Goal: Information Seeking & Learning: Learn about a topic

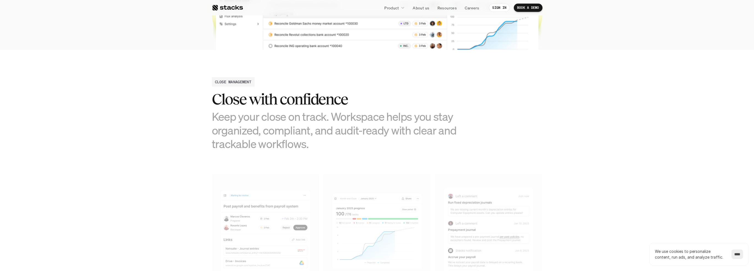
scroll to position [220, 0]
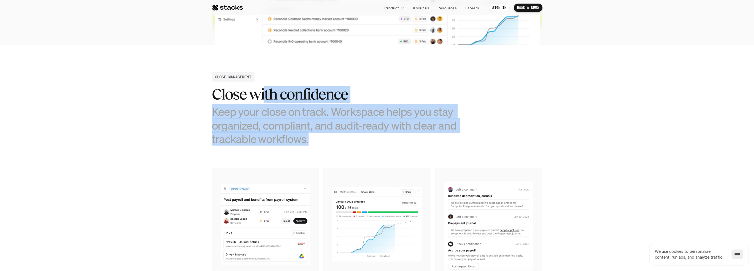
drag, startPoint x: 270, startPoint y: 99, endPoint x: 351, endPoint y: 146, distance: 93.6
click at [351, 146] on section "CLOSE MANAGEMENT Close with confidence Keep your close on track. Workspace help…" at bounding box center [377, 209] width 754 height 328
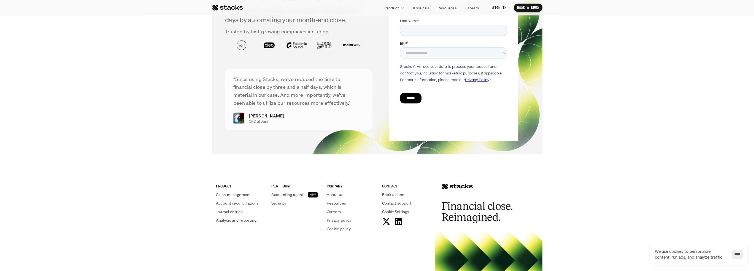
scroll to position [1129, 0]
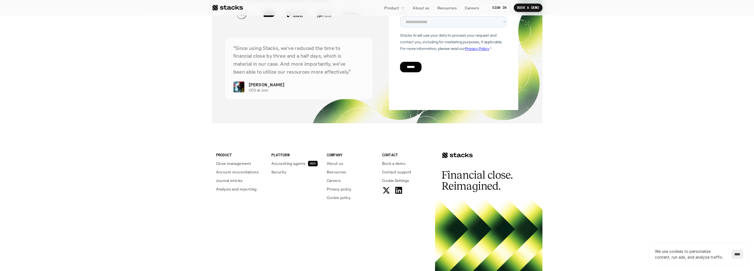
click at [618, 93] on section "GET DEMO See how Stacks works. We'd love to show you how Stacks can help save d…" at bounding box center [377, 17] width 754 height 233
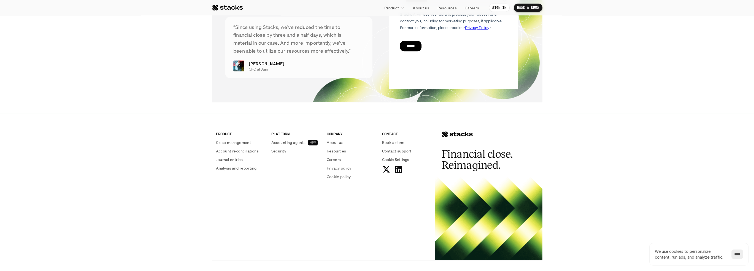
scroll to position [1170, 0]
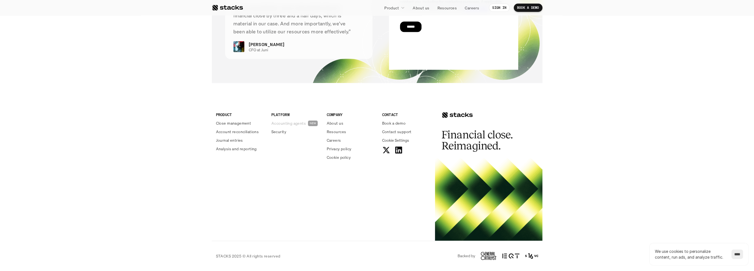
click at [275, 123] on p "Accounting agents" at bounding box center [288, 123] width 34 height 6
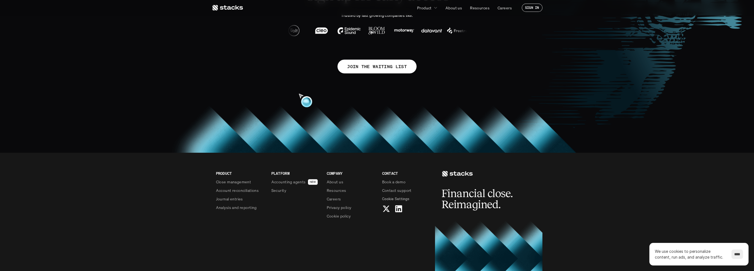
scroll to position [496, 0]
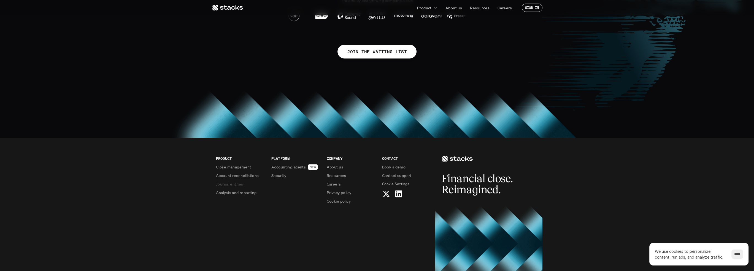
click at [234, 185] on p "Journal entries" at bounding box center [229, 184] width 27 height 6
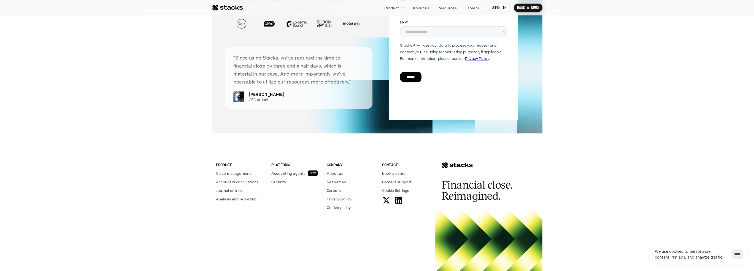
scroll to position [1074, 0]
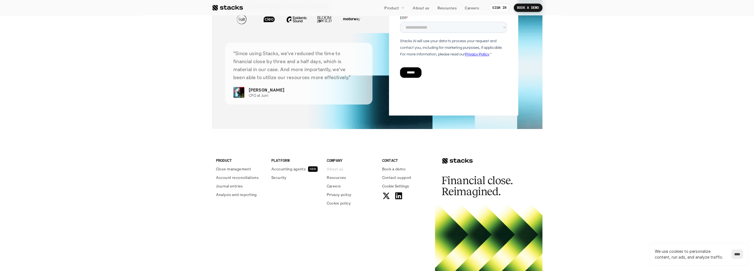
click at [337, 169] on p "About us" at bounding box center [335, 169] width 17 height 6
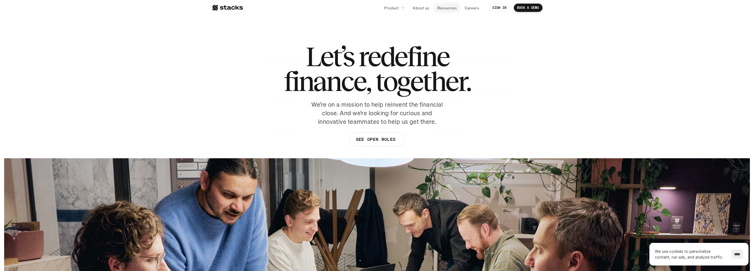
click at [452, 7] on p "Resources" at bounding box center [447, 8] width 20 height 6
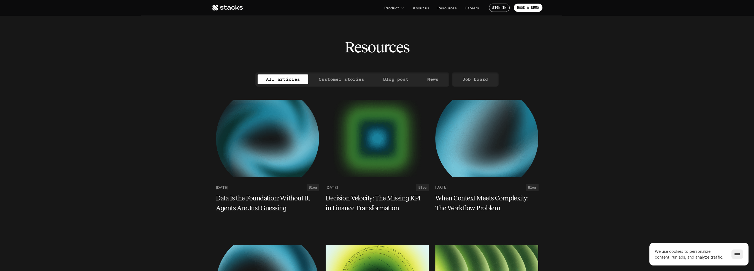
drag, startPoint x: 42, startPoint y: 120, endPoint x: 46, endPoint y: 102, distance: 17.5
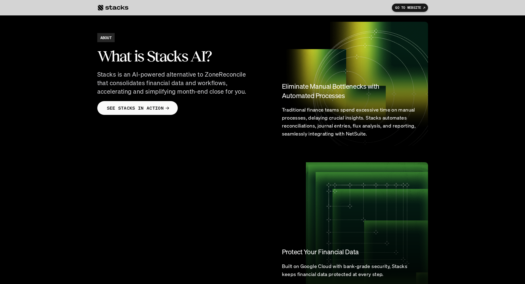
scroll to position [441, 0]
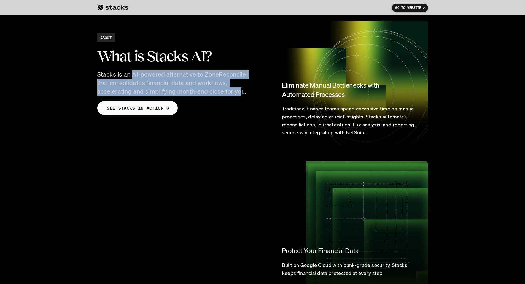
drag, startPoint x: 134, startPoint y: 74, endPoint x: 244, endPoint y: 94, distance: 111.8
click at [244, 94] on p "Stacks is an AI-powered alternative to ZoneReconcile that consolidates financia…" at bounding box center [174, 82] width 154 height 25
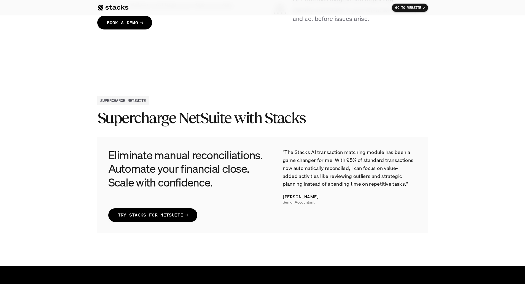
scroll to position [1736, 0]
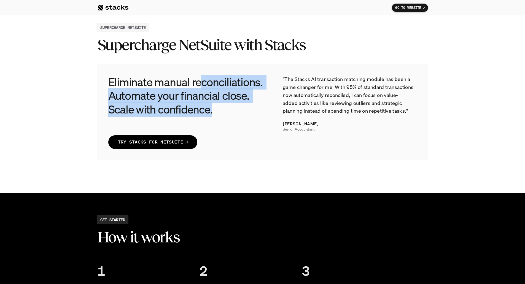
drag, startPoint x: 200, startPoint y: 80, endPoint x: 250, endPoint y: 111, distance: 58.5
click at [250, 111] on h4 "Eliminate manual reconciliations. Automate your financial close. Scale with con…" at bounding box center [190, 95] width 164 height 41
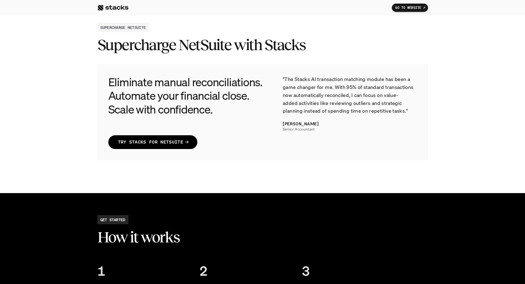
click at [287, 95] on p ""The Stacks AI transaction matching module has been a game changer for me. With…" at bounding box center [350, 95] width 134 height 40
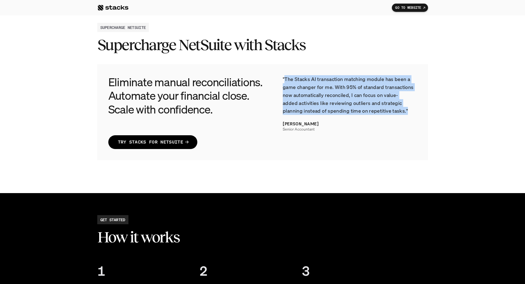
drag, startPoint x: 284, startPoint y: 75, endPoint x: 417, endPoint y: 117, distance: 139.2
click at [417, 117] on div "Eliminate manual reconciliations. Automate your financial close. Scale with con…" at bounding box center [262, 112] width 331 height 96
click at [317, 73] on div "Eliminate manual reconciliations. Automate your financial close. Scale with con…" at bounding box center [262, 112] width 331 height 96
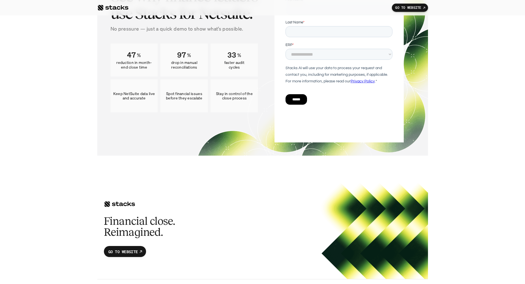
scroll to position [3208, 0]
